Goal: Manage account settings

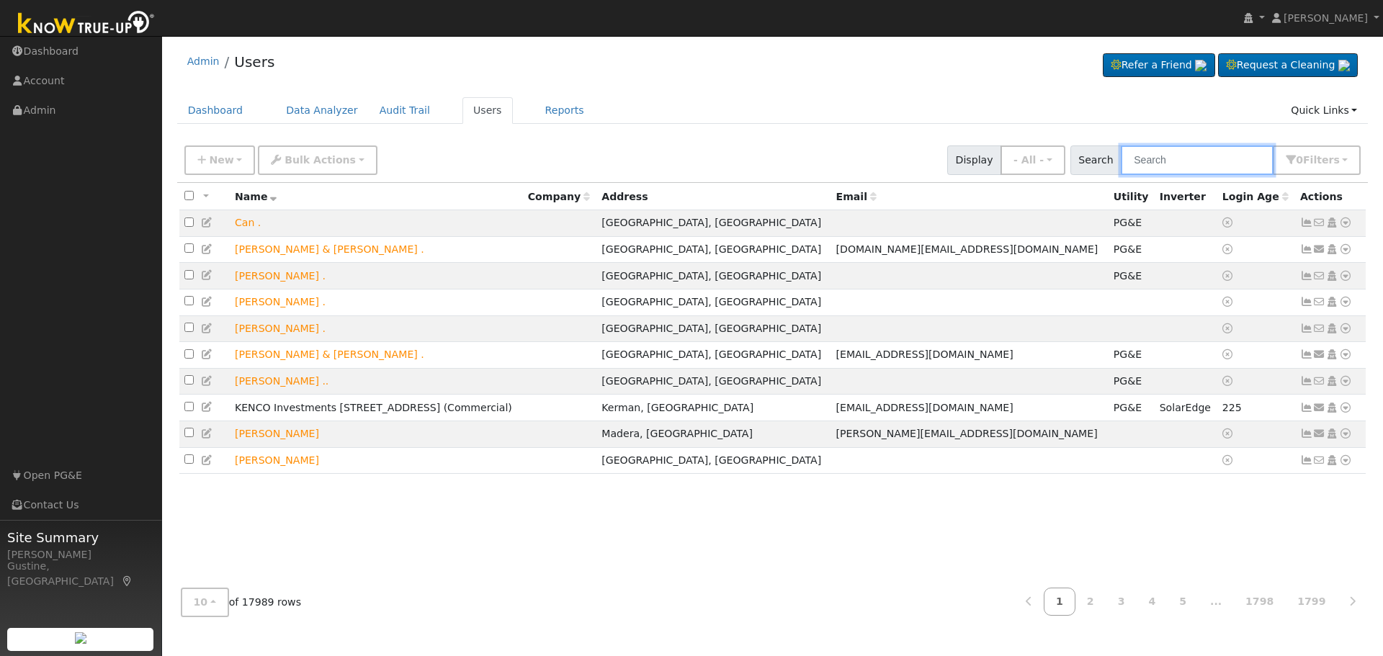
click at [1145, 161] on input "text" at bounding box center [1197, 161] width 153 height 30
paste input "[PERSON_NAME]"
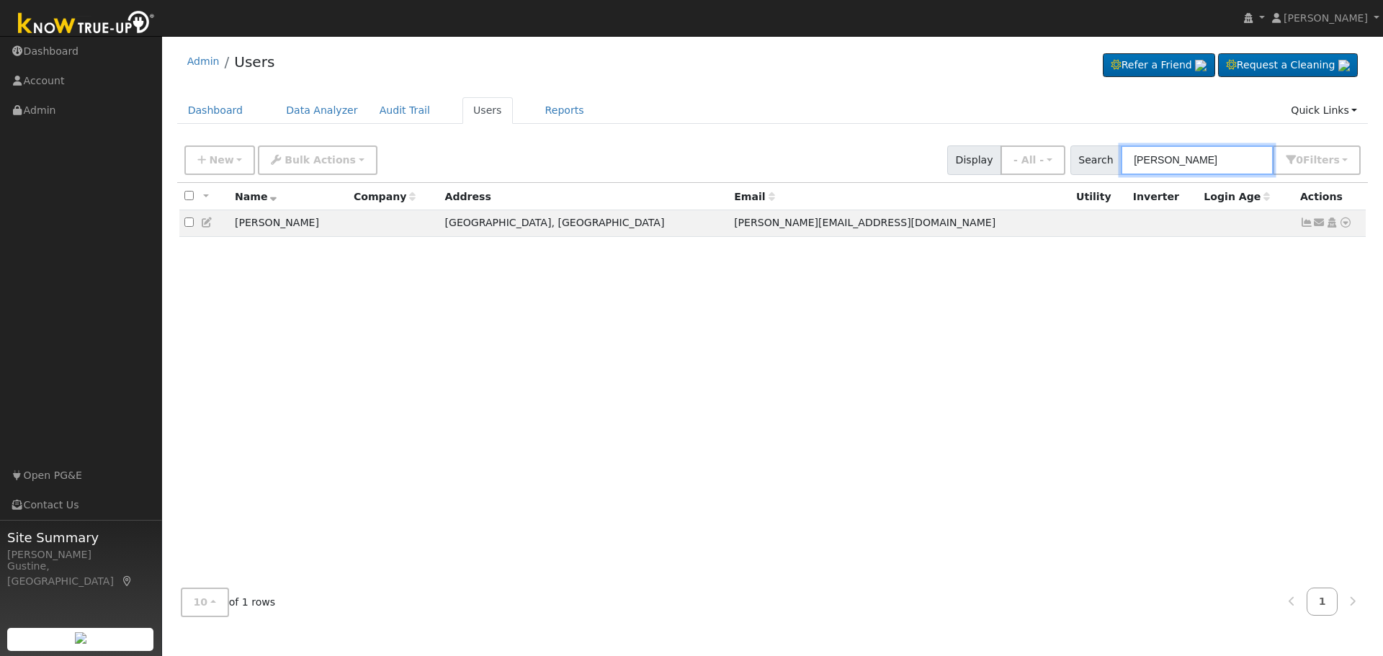
click at [1261, 171] on input "[PERSON_NAME]" at bounding box center [1197, 161] width 153 height 30
click at [1247, 169] on input "[PERSON_NAME]" at bounding box center [1197, 161] width 153 height 30
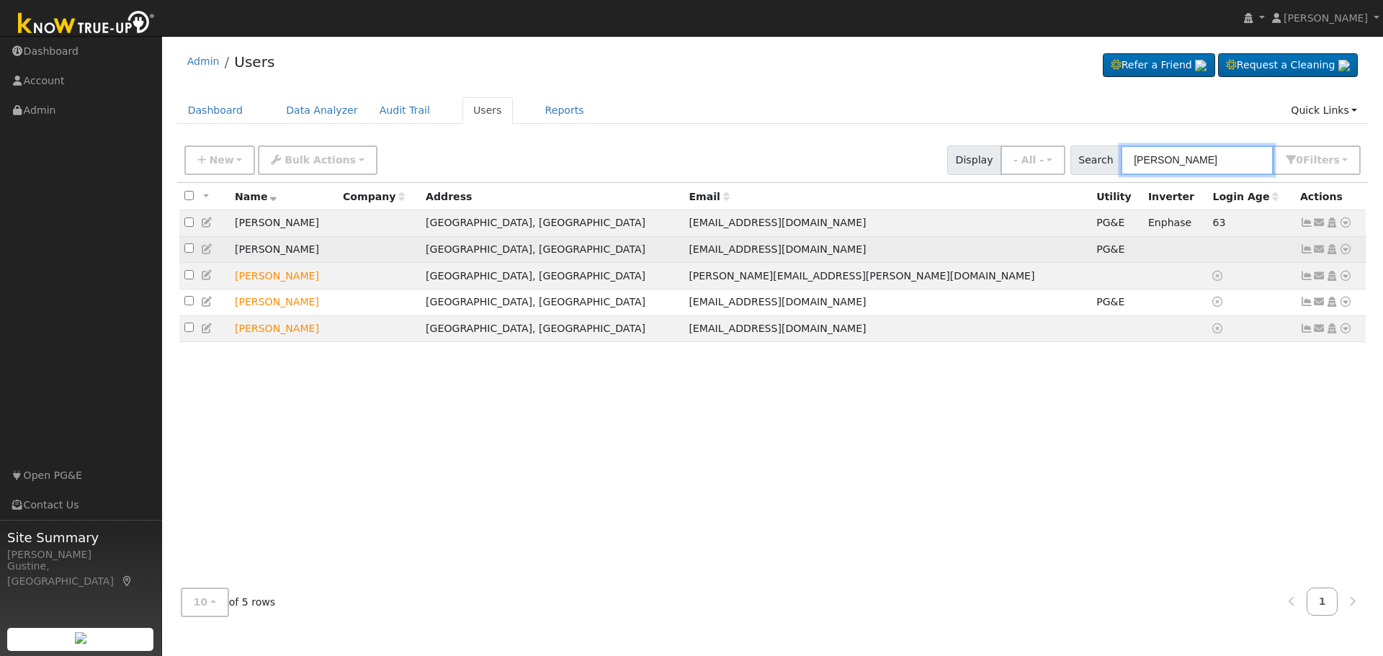
type input "[PERSON_NAME]"
click at [1306, 246] on link at bounding box center [1306, 249] width 13 height 12
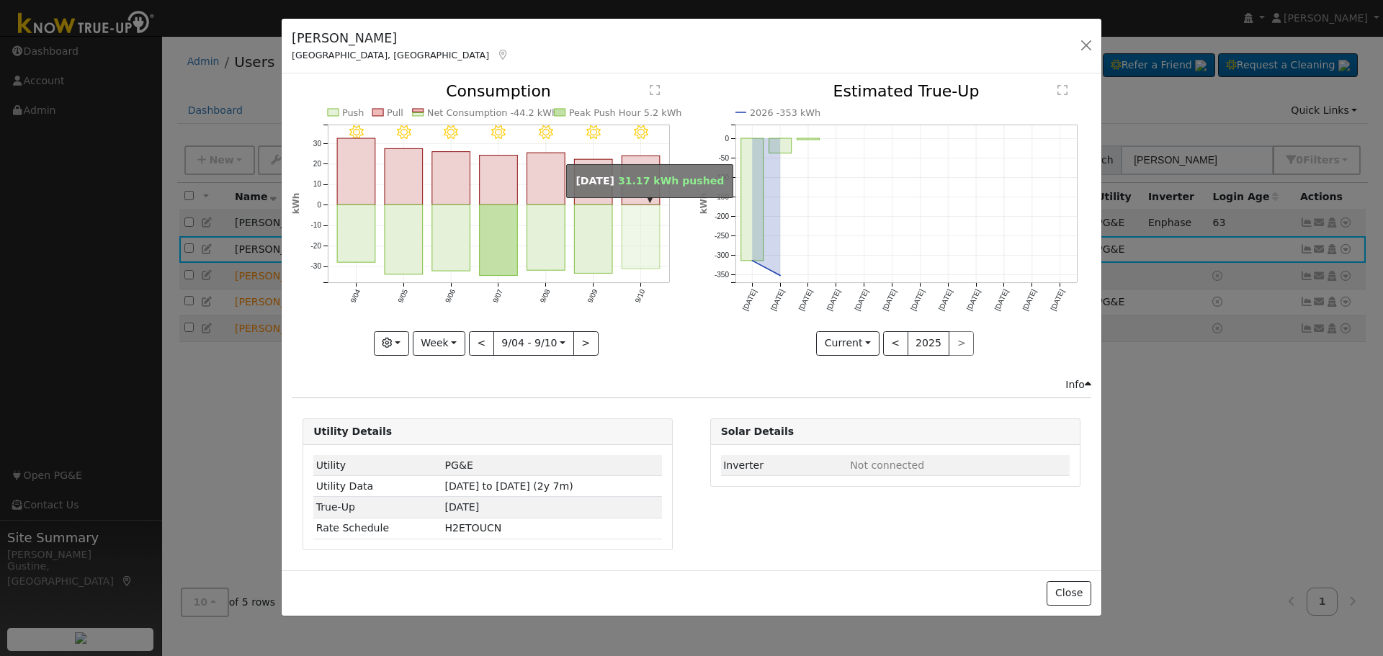
click at [635, 215] on rect "onclick=""" at bounding box center [641, 237] width 38 height 64
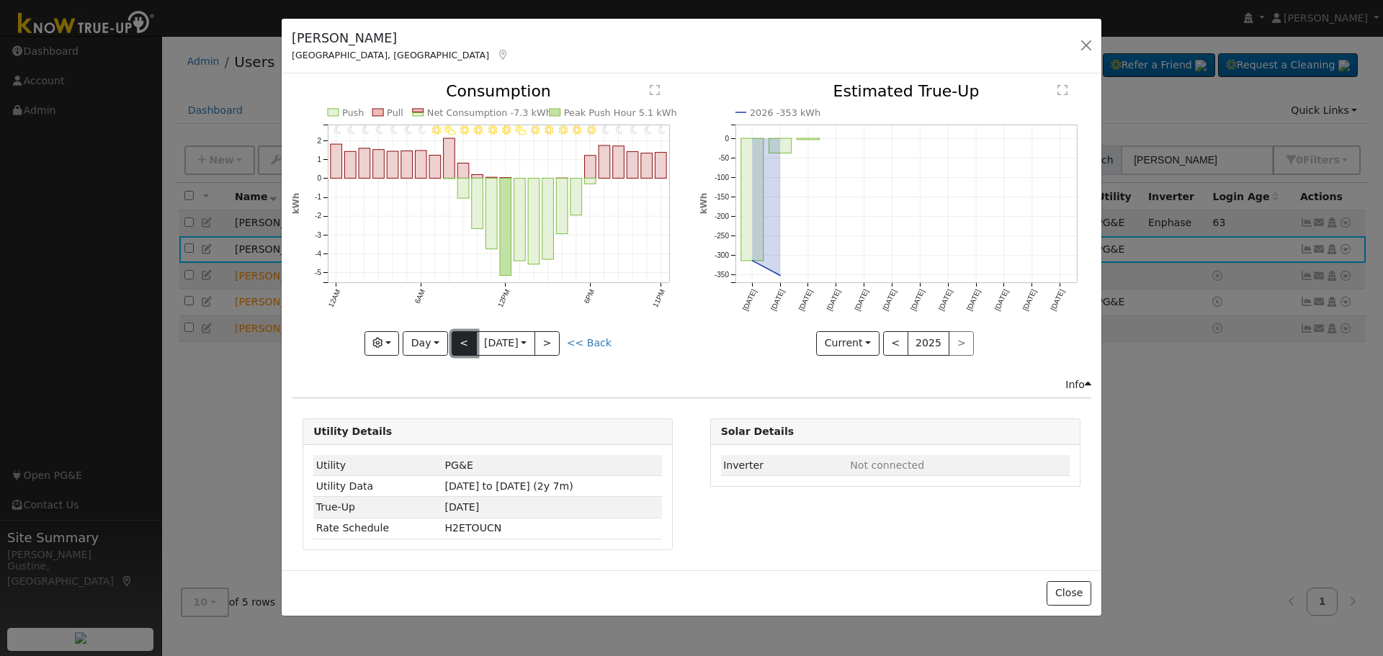
click at [452, 339] on button "<" at bounding box center [464, 343] width 25 height 24
click at [455, 341] on button "<" at bounding box center [464, 343] width 25 height 24
click at [455, 347] on button "<" at bounding box center [464, 343] width 25 height 24
type input "[DATE]"
